Goal: Task Accomplishment & Management: Manage account settings

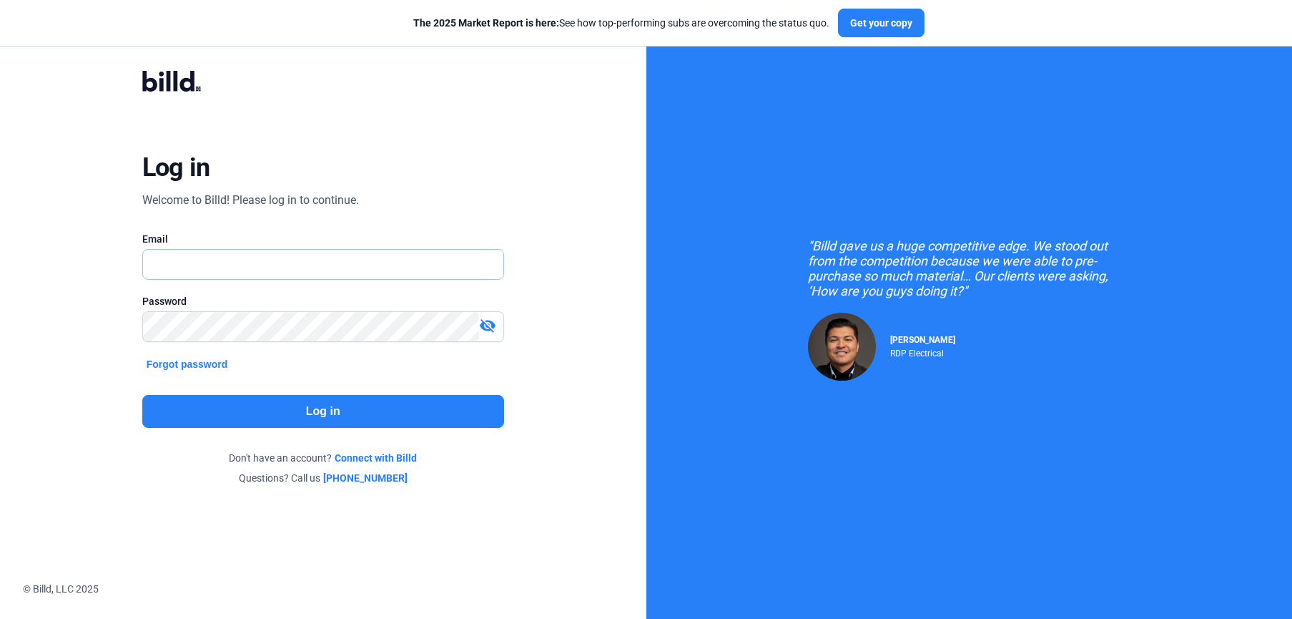
type input "[PERSON_NAME][EMAIL_ADDRESS][DOMAIN_NAME]"
click at [383, 403] on button "Log in" at bounding box center [323, 411] width 362 height 33
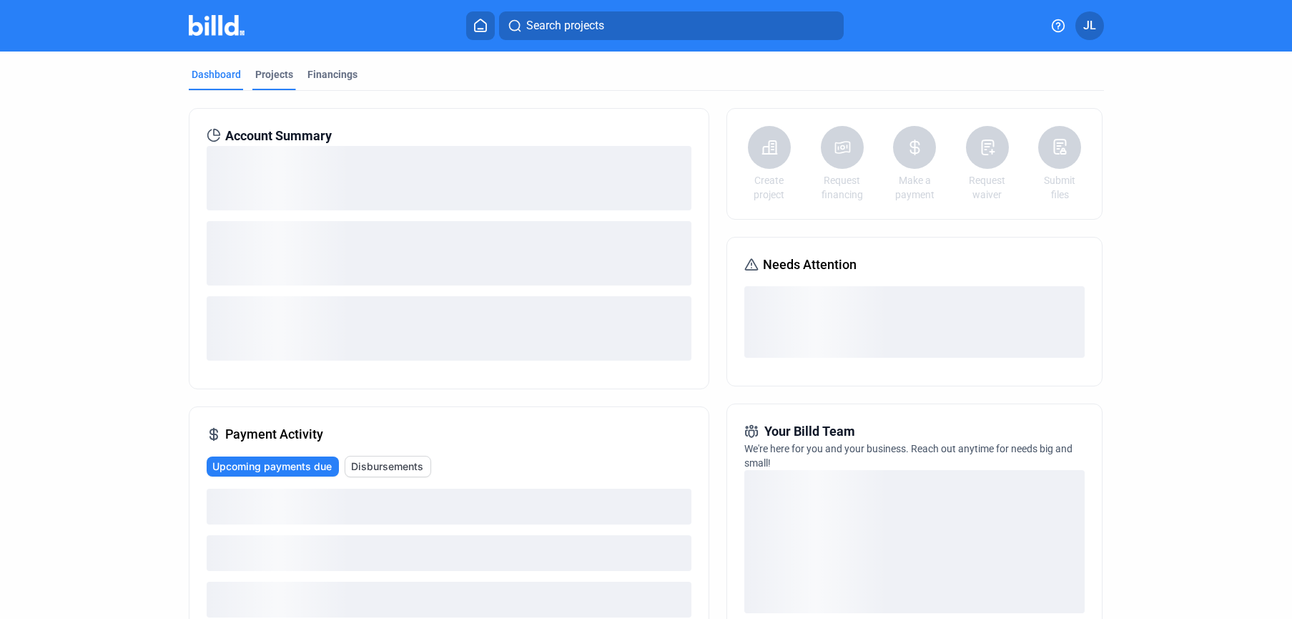
click at [284, 77] on div "Projects" at bounding box center [274, 74] width 38 height 14
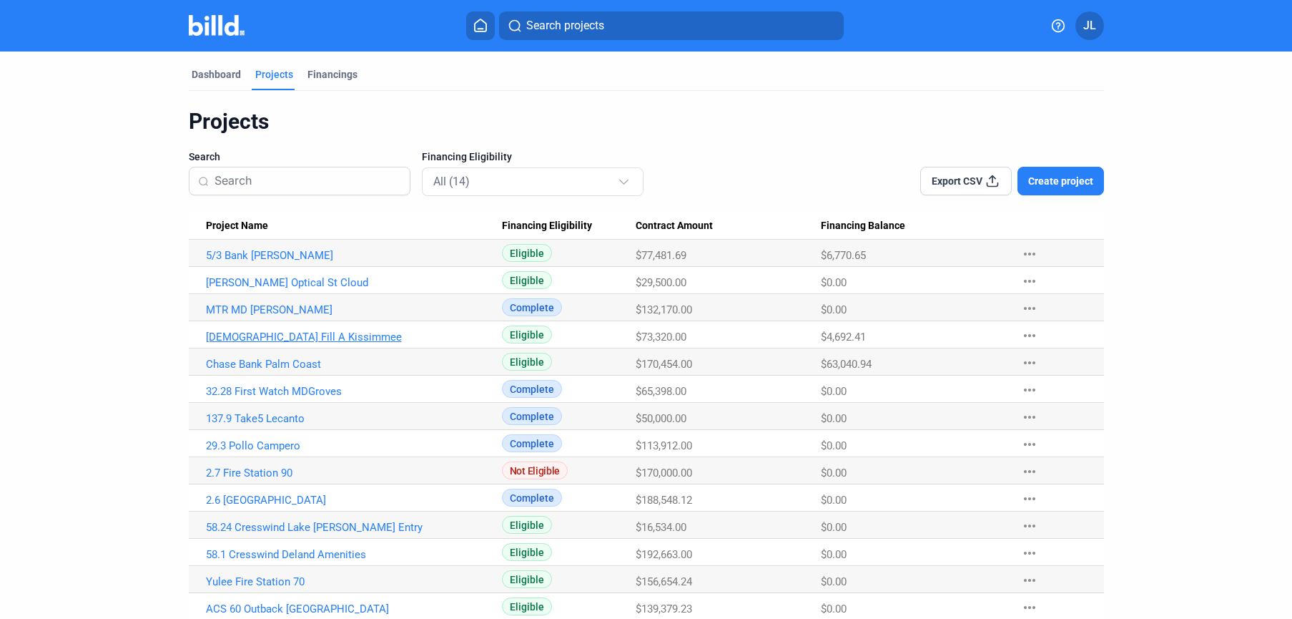
click at [267, 336] on link "[DEMOGRAPHIC_DATA] Fill A Kissimmee" at bounding box center [354, 336] width 296 height 13
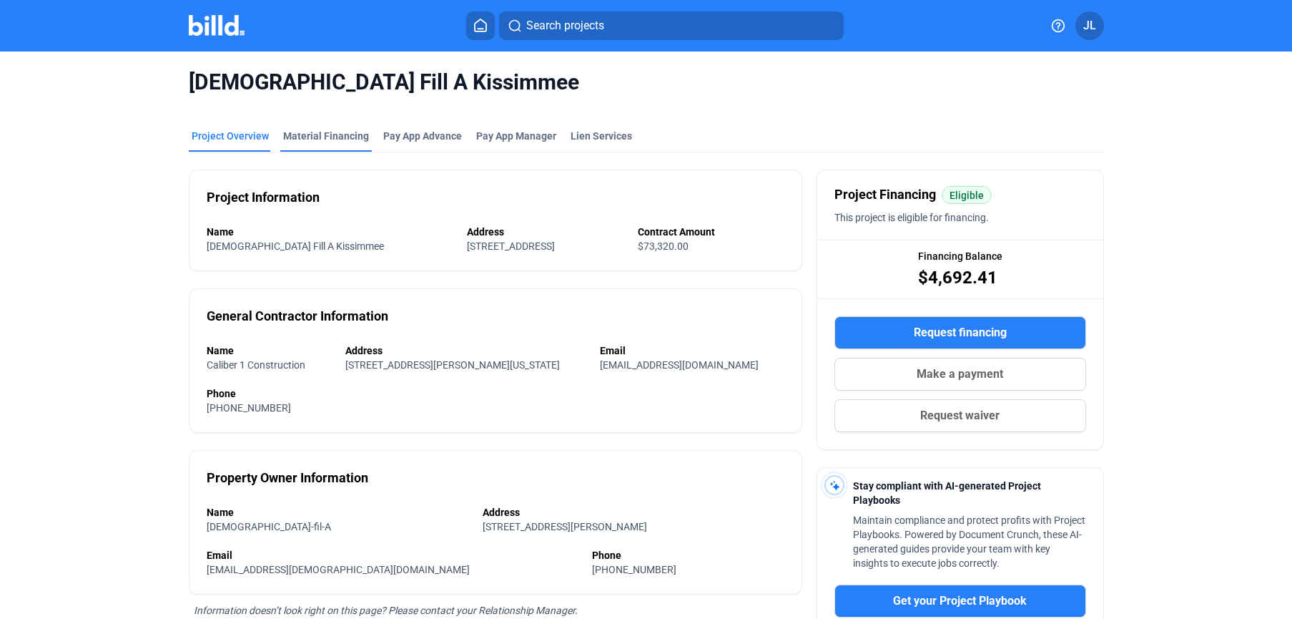
click at [313, 127] on mat-tab-group "Project Overview Material Financing Pay App Advance Pay App Manager Lien Servic…" at bounding box center [646, 455] width 915 height 684
click at [313, 136] on div "Material Financing" at bounding box center [326, 136] width 86 height 14
